Goal: Communication & Community: Share content

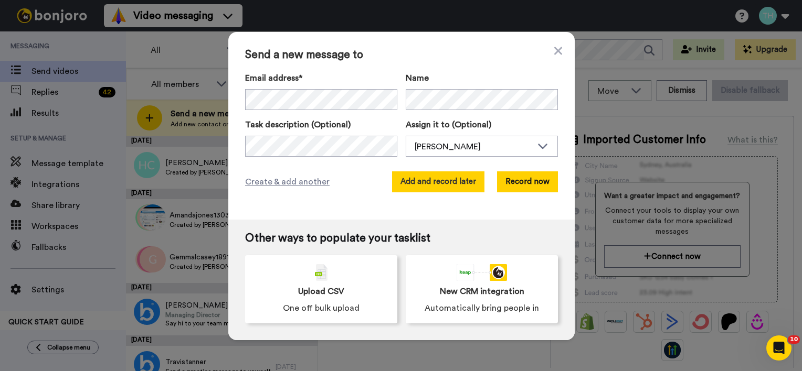
click at [441, 179] on button "Add and record later" at bounding box center [438, 182] width 92 height 21
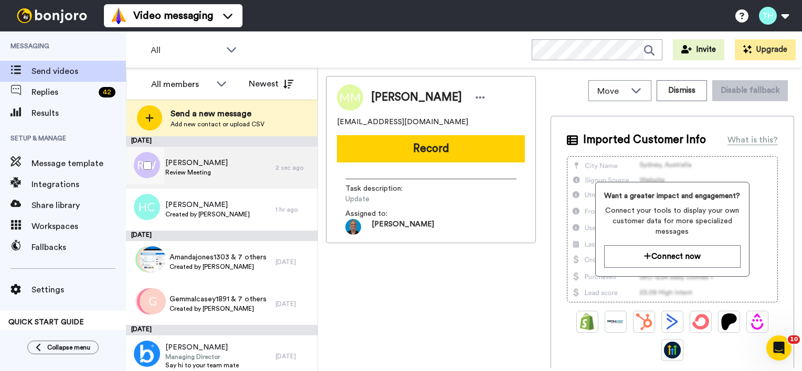
click at [206, 166] on span "[PERSON_NAME]" at bounding box center [196, 163] width 62 height 10
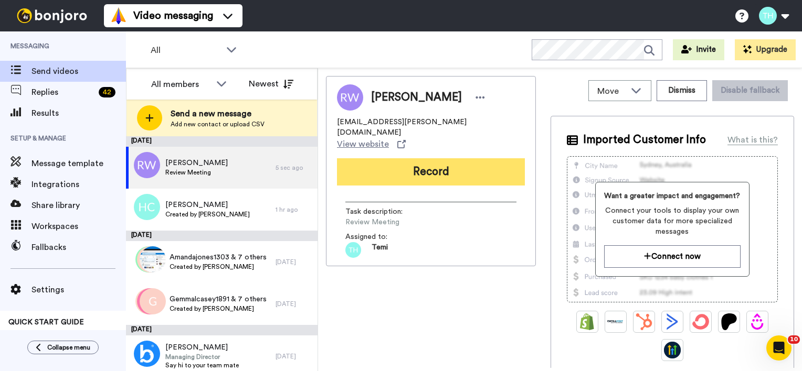
click at [418, 158] on button "Record" at bounding box center [431, 171] width 188 height 27
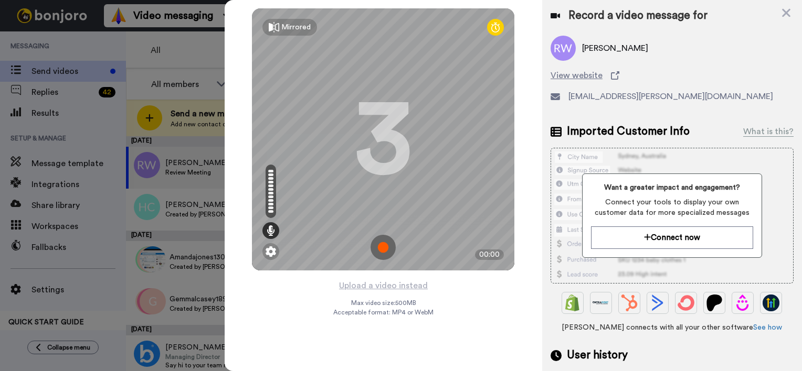
click at [377, 247] on img at bounding box center [382, 247] width 25 height 25
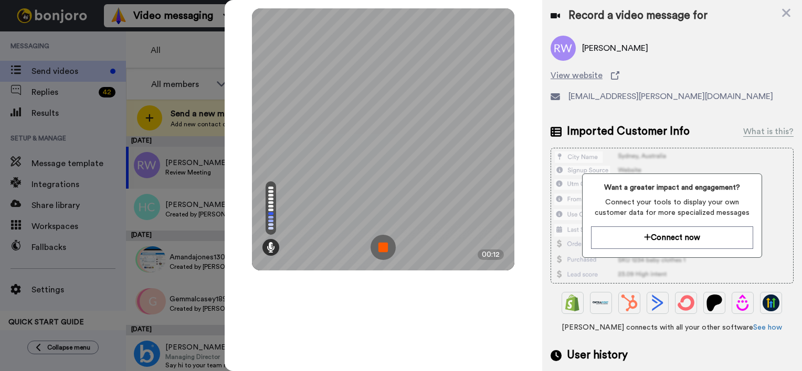
click at [387, 249] on img at bounding box center [382, 247] width 25 height 25
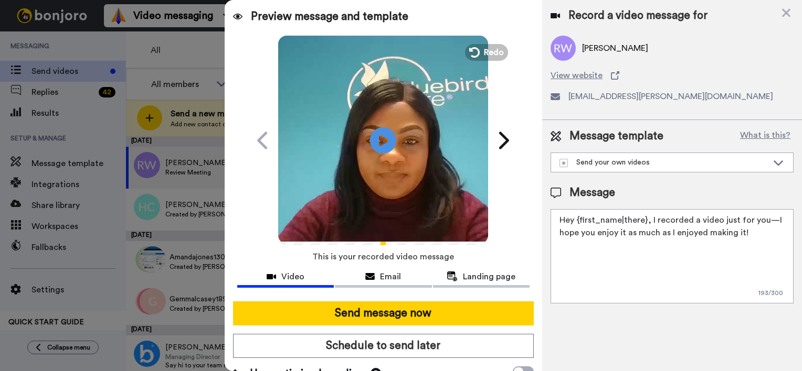
click at [645, 221] on textarea "Hey {first_name|there}, I recorded a video just for you—I hope you enjoy it as …" at bounding box center [671, 256] width 243 height 94
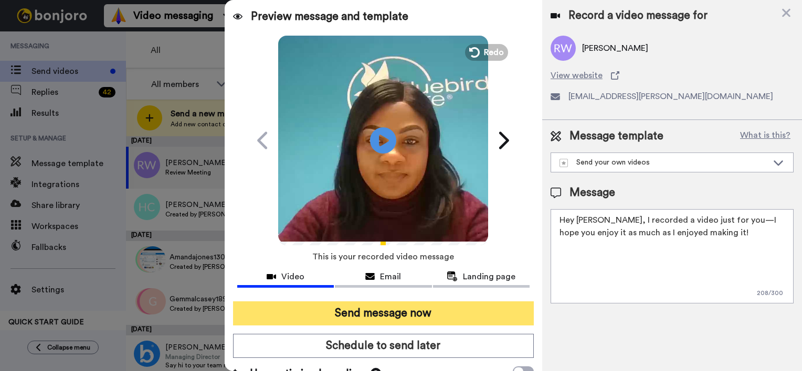
type textarea "Hey Rob, I recorded a video just for you—I hope you enjoy it as much as I enjoy…"
click at [405, 313] on button "Send message now" at bounding box center [383, 314] width 301 height 24
